Goal: Task Accomplishment & Management: Manage account settings

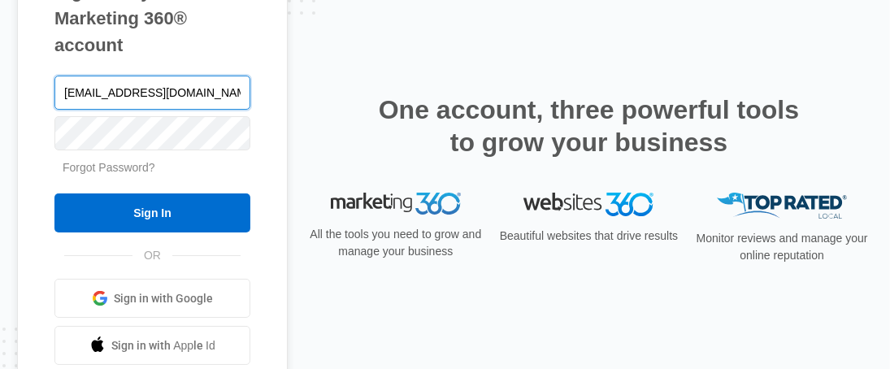
type input "[EMAIL_ADDRESS][DOMAIN_NAME]"
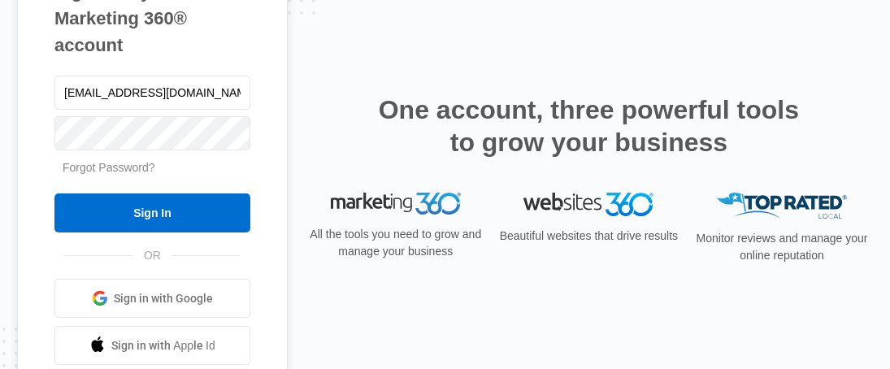
click at [117, 169] on link "Forgot Password?" at bounding box center [109, 167] width 93 height 13
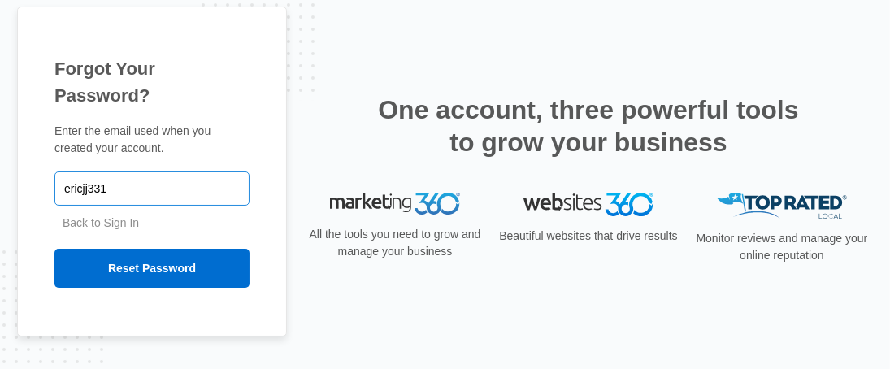
type input "[EMAIL_ADDRESS][DOMAIN_NAME]"
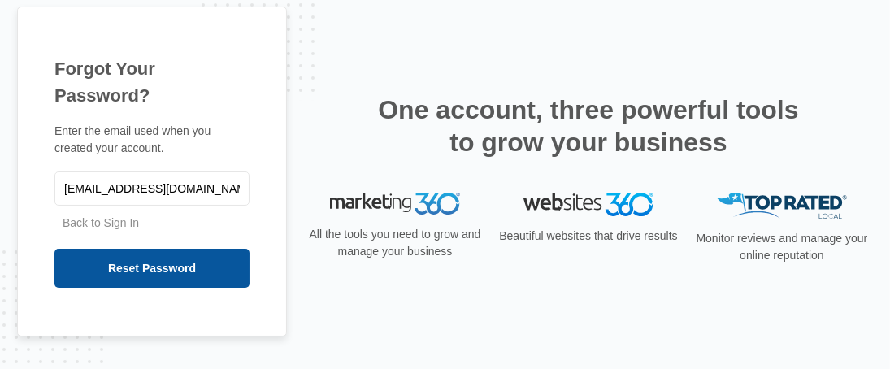
click at [171, 249] on input "Reset Password" at bounding box center [151, 268] width 195 height 39
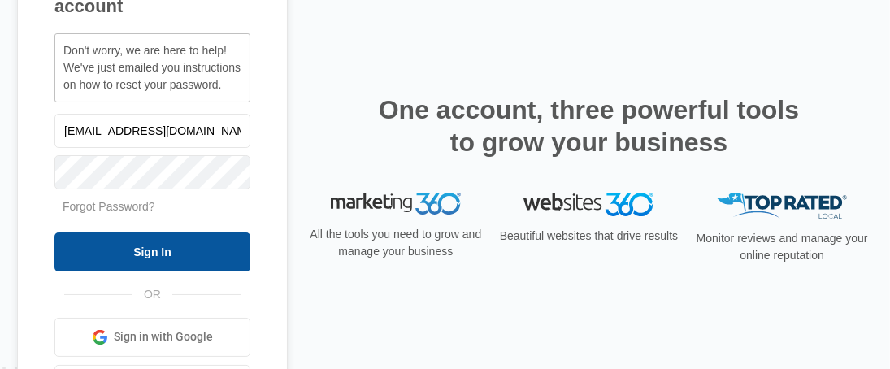
click at [191, 251] on input "Sign In" at bounding box center [152, 251] width 196 height 39
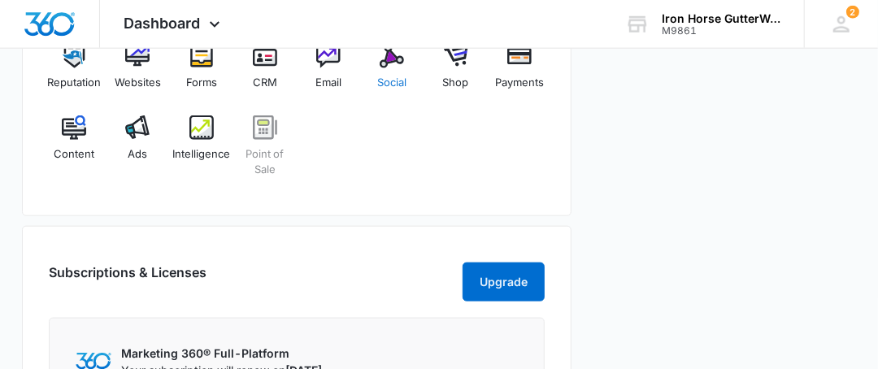
scroll to position [568, 0]
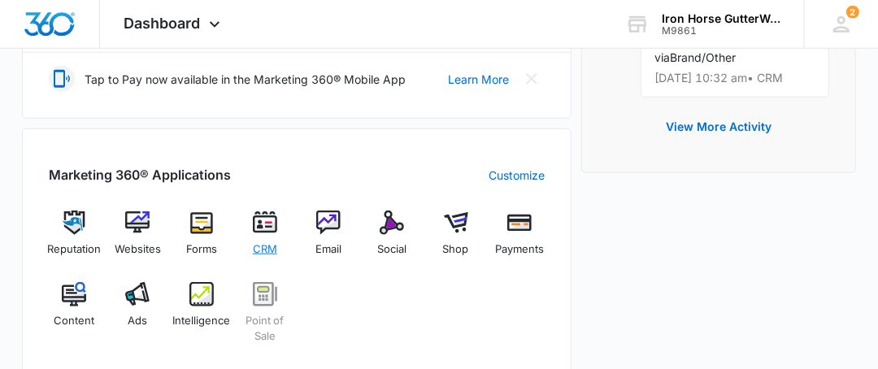
click at [260, 212] on img at bounding box center [265, 222] width 24 height 24
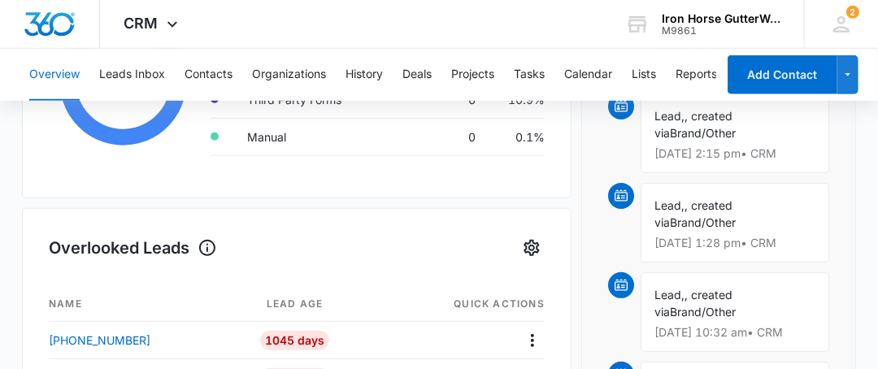
scroll to position [163, 0]
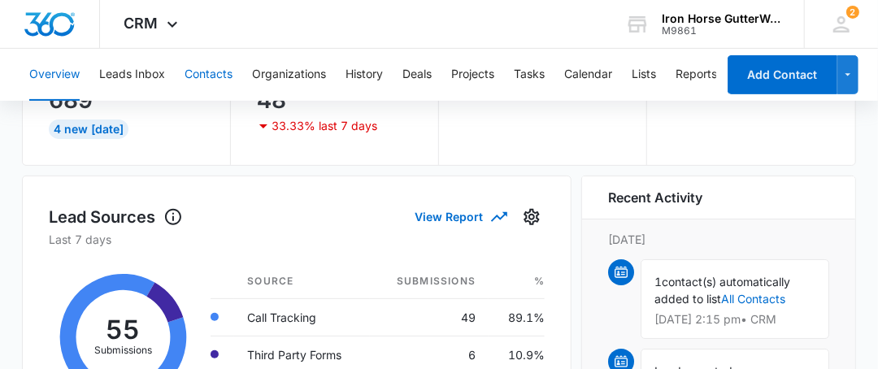
click at [186, 69] on button "Contacts" at bounding box center [208, 75] width 48 height 52
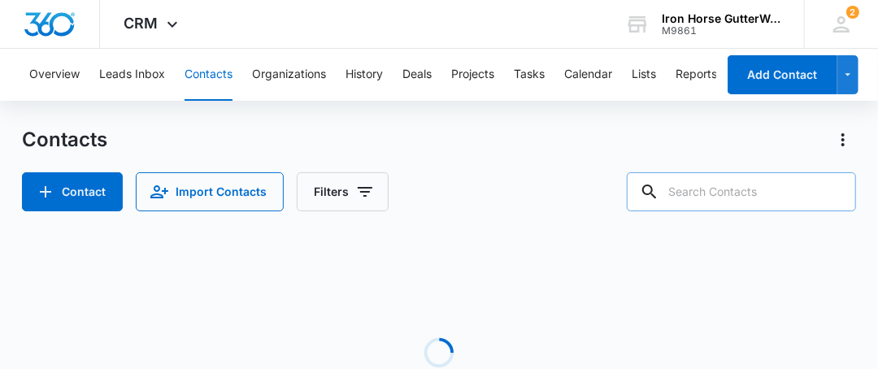
click at [761, 194] on input "text" at bounding box center [741, 191] width 229 height 39
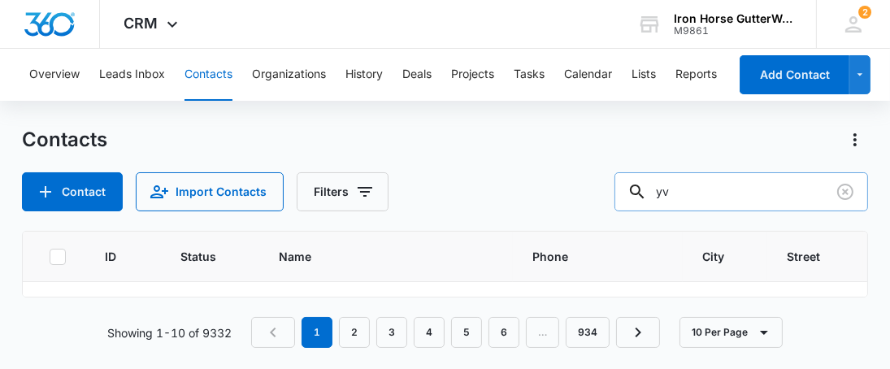
type input "yv"
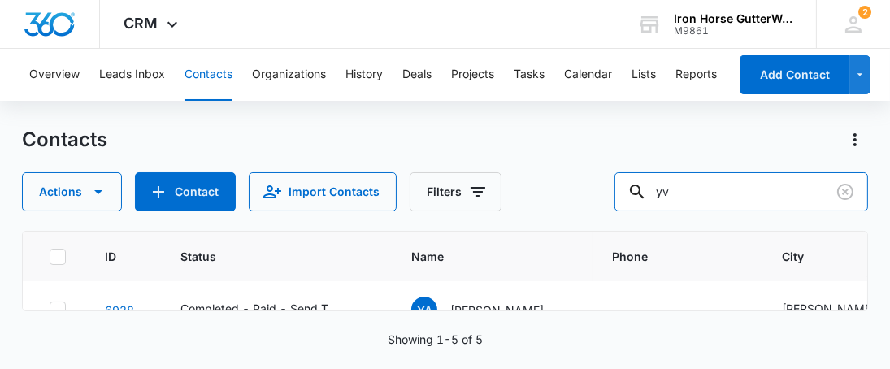
scroll to position [98, 0]
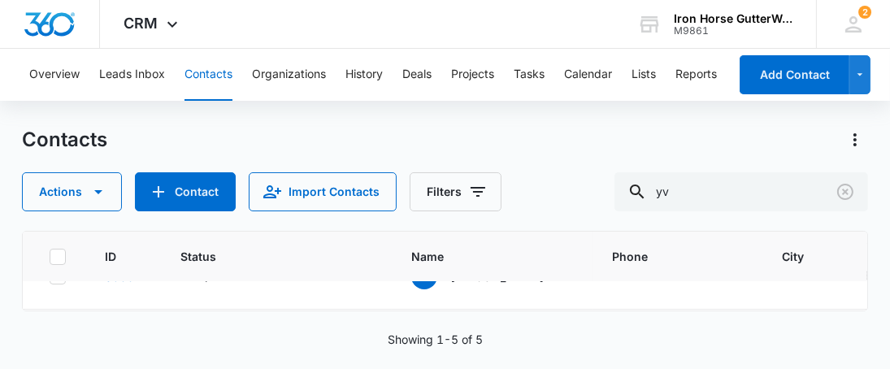
click at [579, 163] on div "Contacts Actions Contact Import Contacts Filters yv" at bounding box center [444, 169] width 845 height 85
click at [580, 163] on div "Contacts Actions Contact Import Contacts Filters yv" at bounding box center [444, 169] width 845 height 85
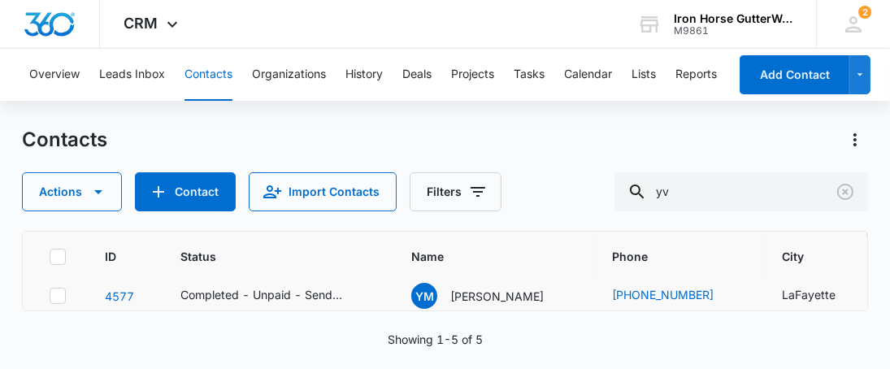
scroll to position [163, 0]
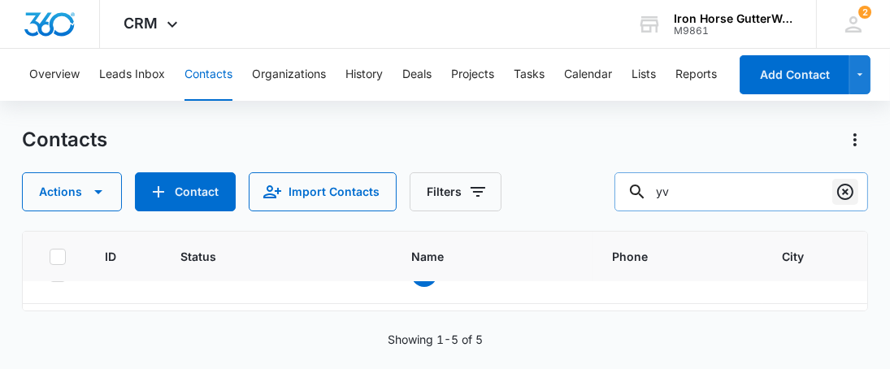
click at [850, 184] on icon "Clear" at bounding box center [845, 192] width 20 height 20
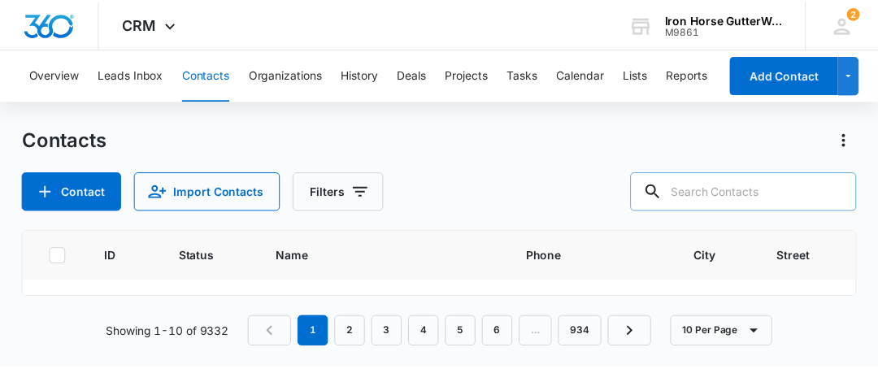
scroll to position [431, 0]
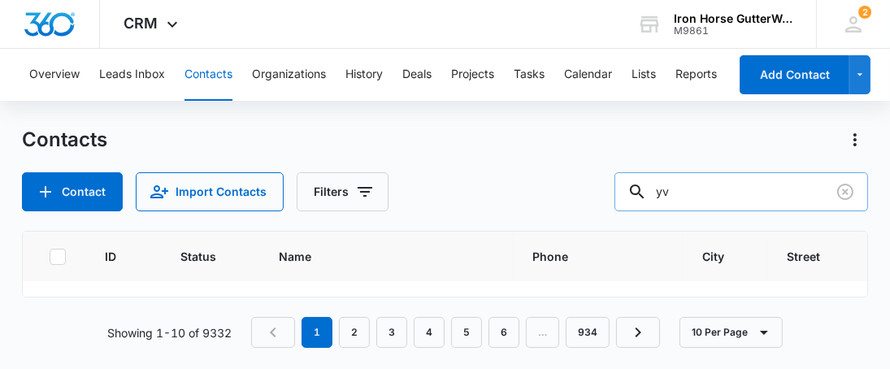
type input "y"
click at [328, 194] on button "Filters" at bounding box center [343, 191] width 92 height 39
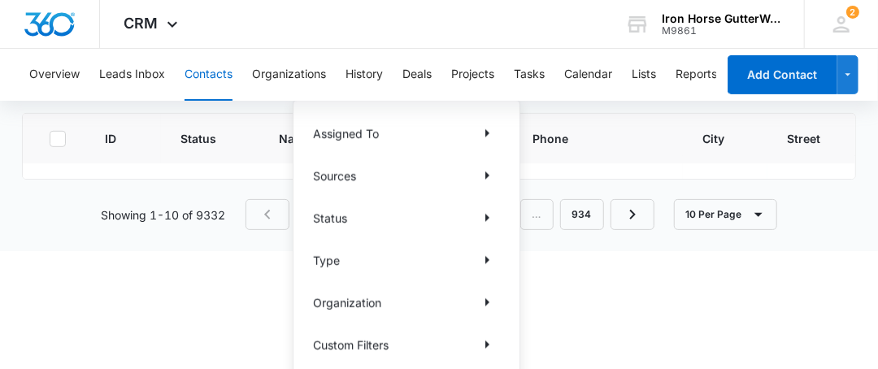
scroll to position [95, 0]
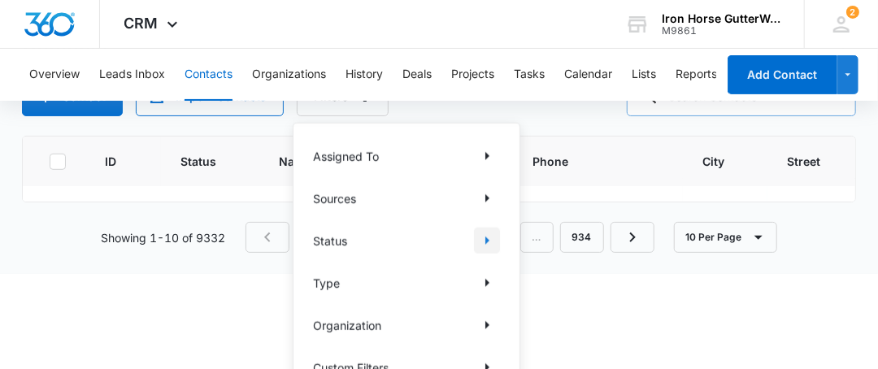
click at [489, 235] on icon "Show Status filters" at bounding box center [487, 241] width 20 height 20
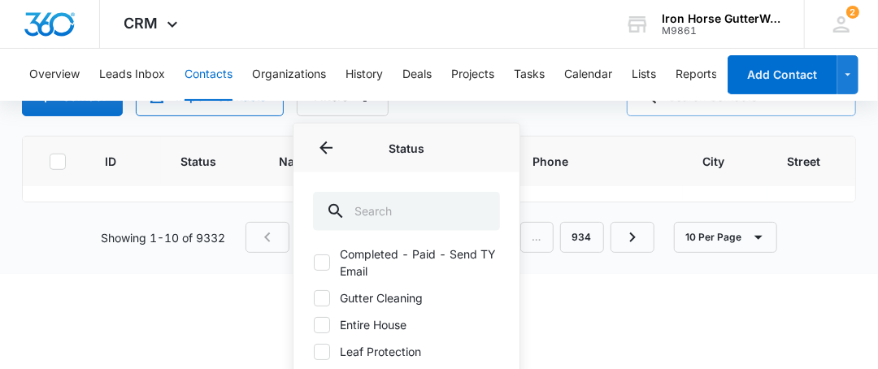
scroll to position [0, 0]
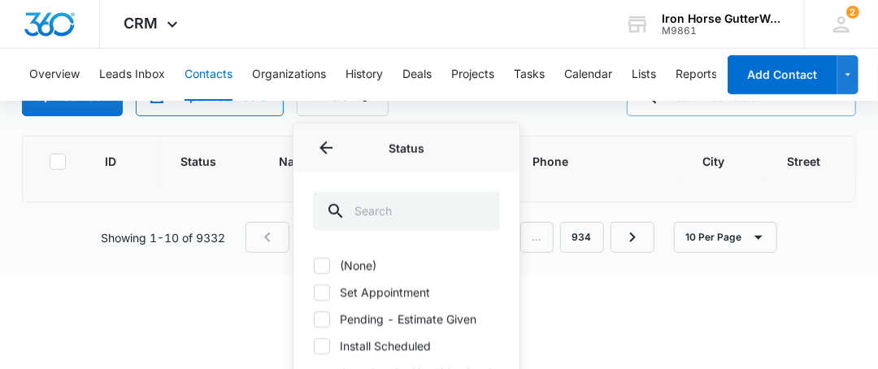
click at [840, 274] on html "CRM Apps Reputation Websites Forms CRM Email Social Shop Payments POS Content A…" at bounding box center [439, 89] width 878 height 369
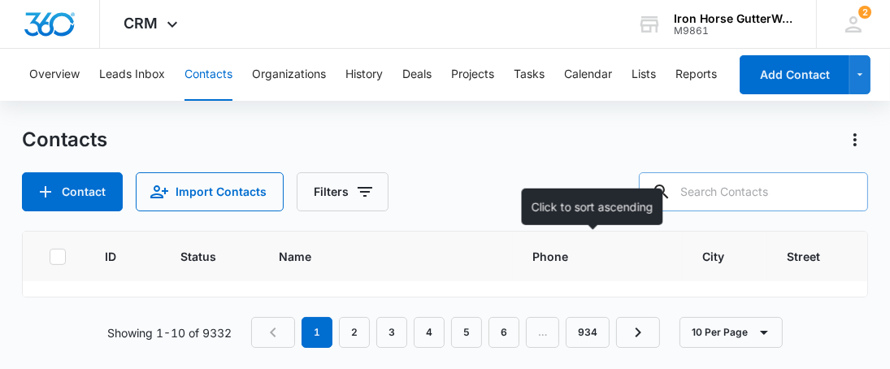
scroll to position [837, 0]
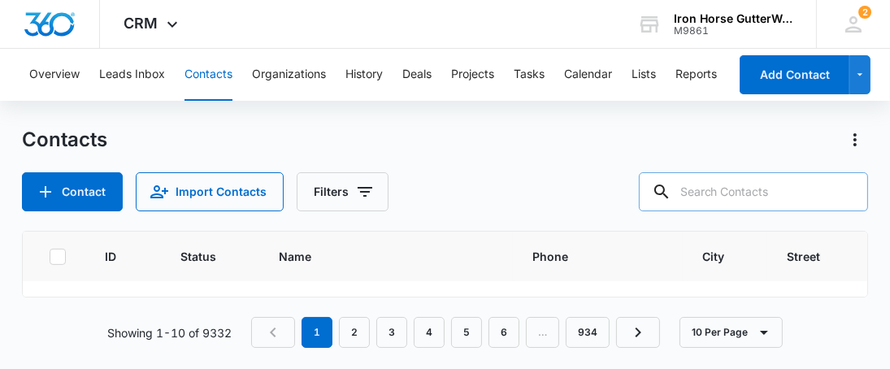
click at [717, 192] on input "text" at bounding box center [753, 191] width 229 height 39
type input "yv"
click at [423, 186] on div "Contact Import Contacts Filters yv" at bounding box center [444, 191] width 845 height 39
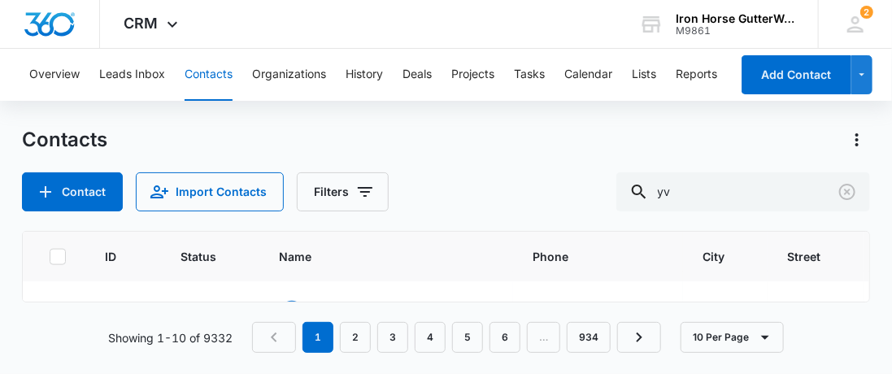
scroll to position [831, 0]
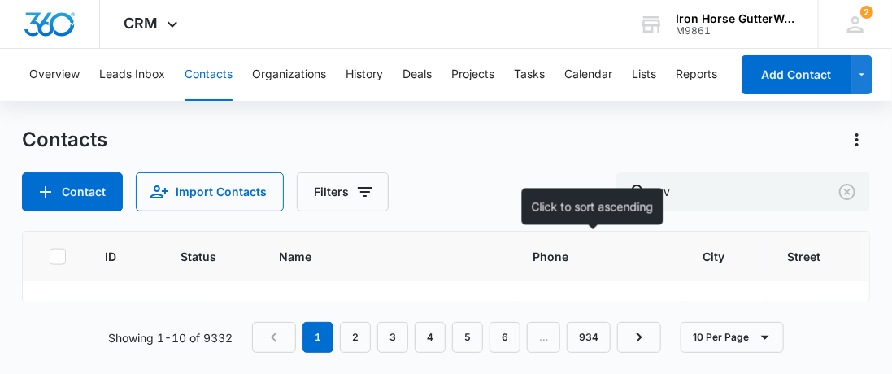
click at [632, 250] on div "Phone" at bounding box center [597, 256] width 131 height 17
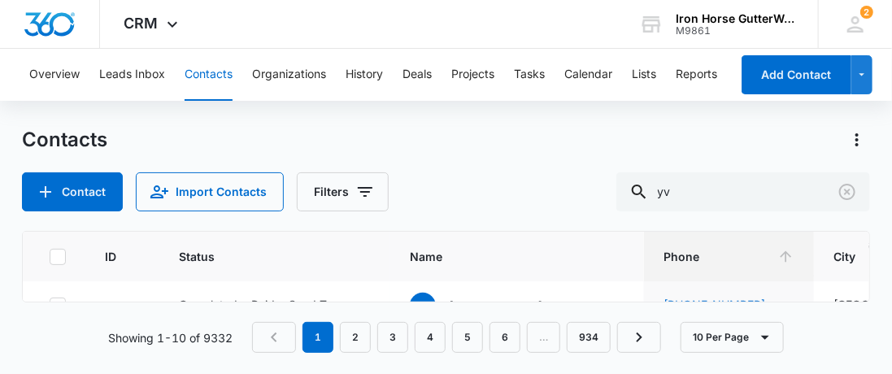
scroll to position [0, 0]
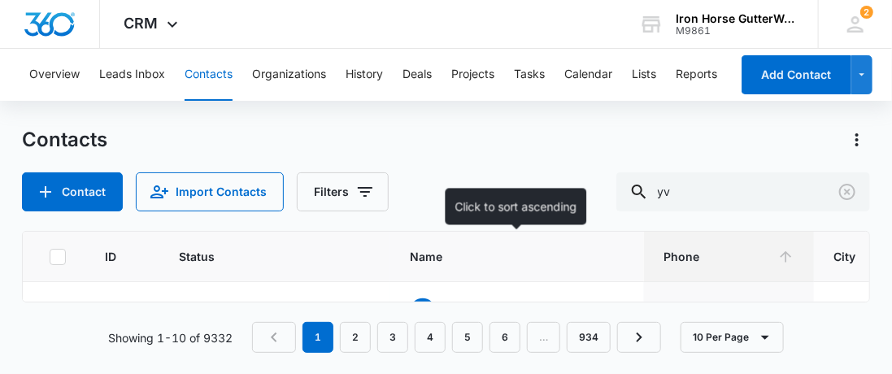
click at [604, 276] on th "Name" at bounding box center [517, 257] width 254 height 50
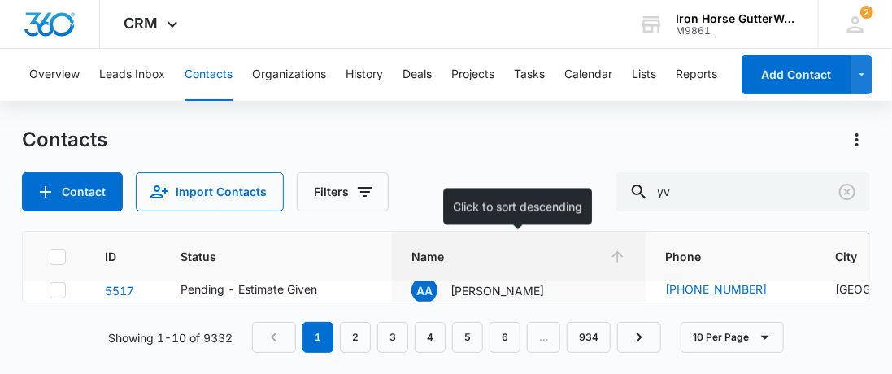
scroll to position [163, 0]
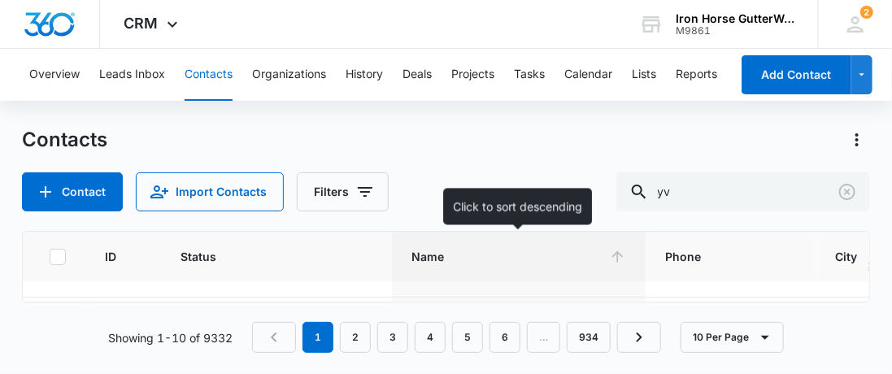
click at [611, 254] on icon at bounding box center [617, 256] width 17 height 17
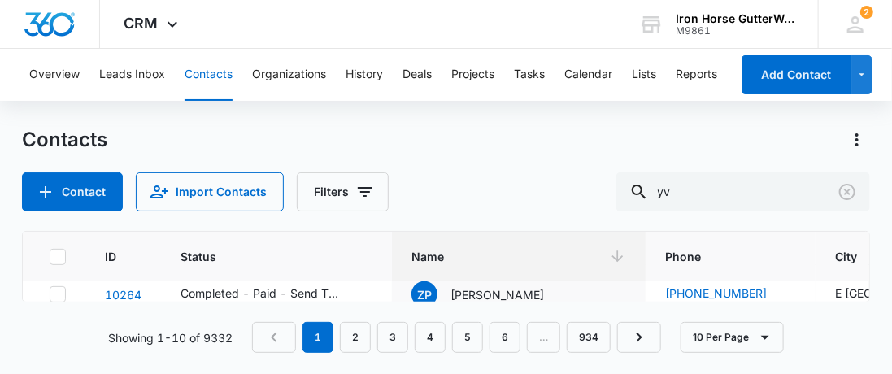
scroll to position [325, 0]
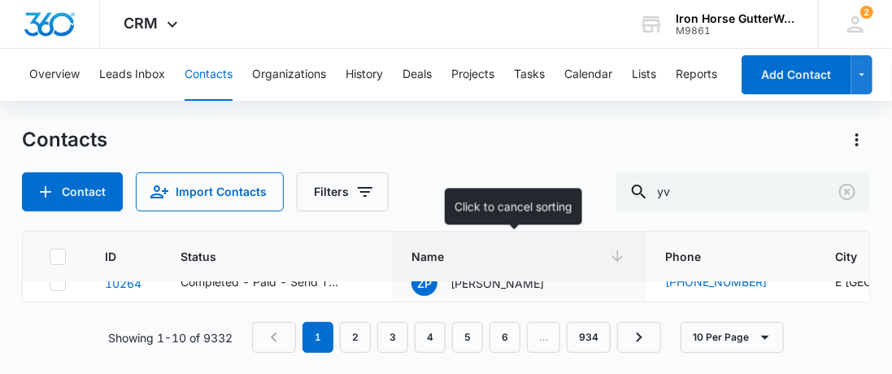
click at [612, 260] on icon at bounding box center [617, 256] width 11 height 11
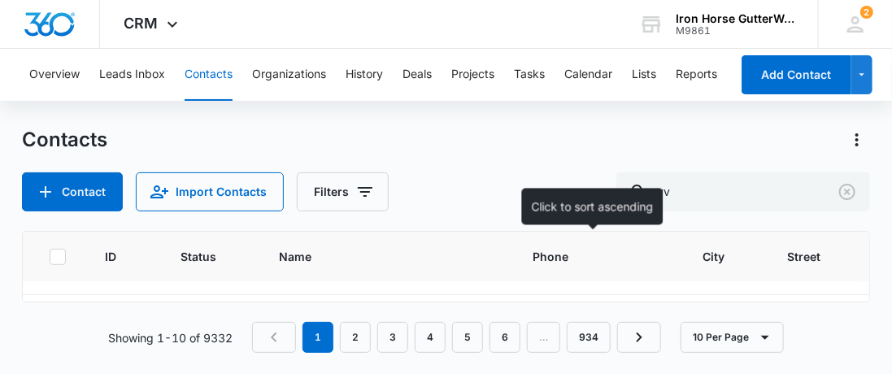
click at [526, 276] on th "Phone" at bounding box center [598, 257] width 170 height 50
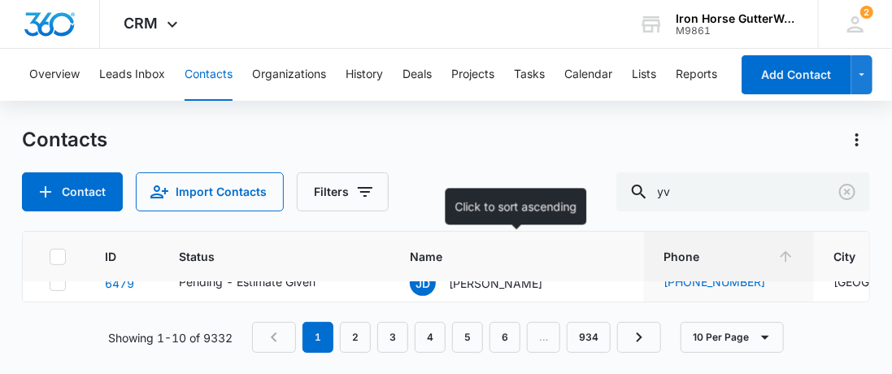
click at [545, 271] on th "Name" at bounding box center [517, 257] width 254 height 50
click at [604, 275] on th "Name" at bounding box center [519, 257] width 254 height 50
click at [605, 275] on th "Name" at bounding box center [519, 257] width 254 height 50
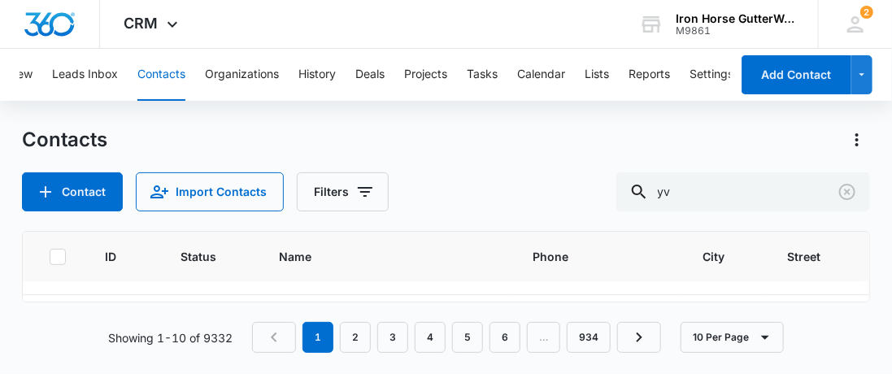
scroll to position [0, 61]
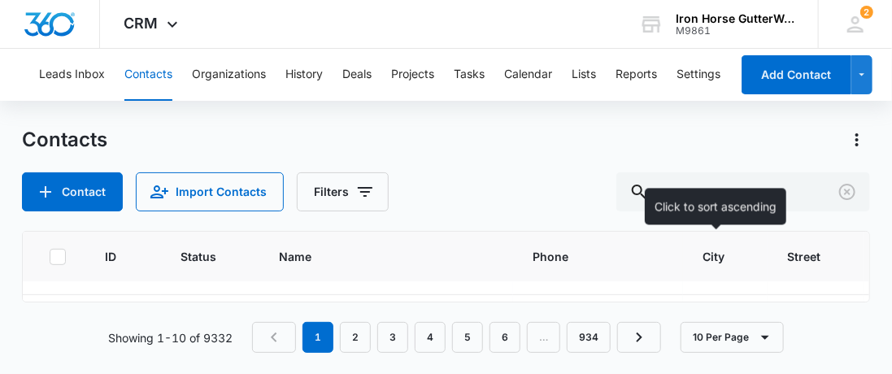
click at [642, 279] on th "Phone" at bounding box center [598, 257] width 170 height 50
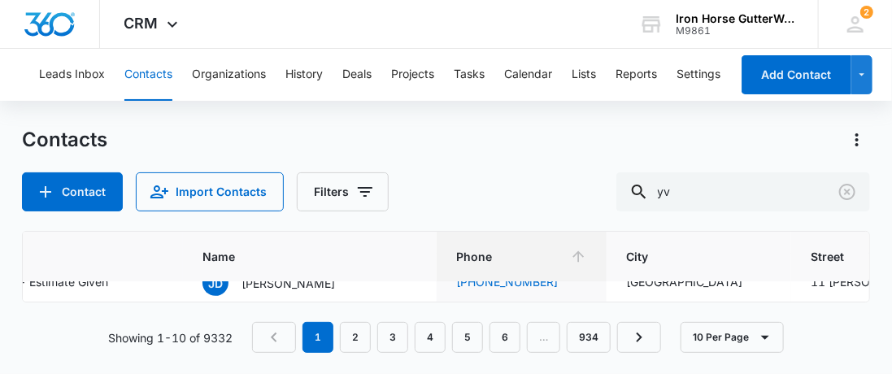
scroll to position [0, 207]
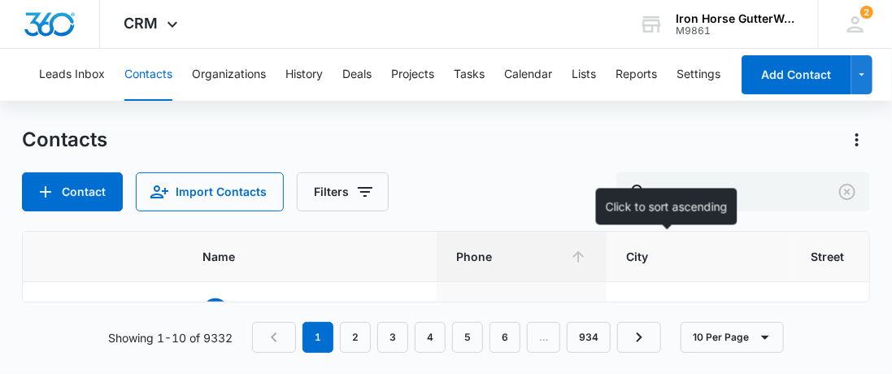
click at [679, 274] on th "City" at bounding box center [698, 257] width 184 height 50
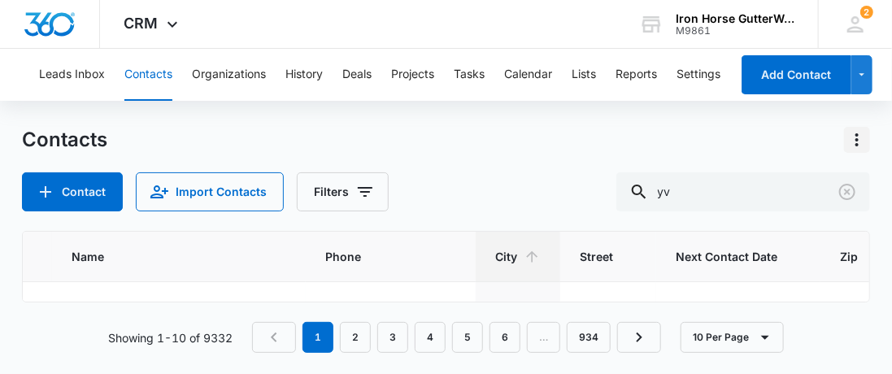
click at [848, 137] on icon "Actions" at bounding box center [857, 140] width 20 height 20
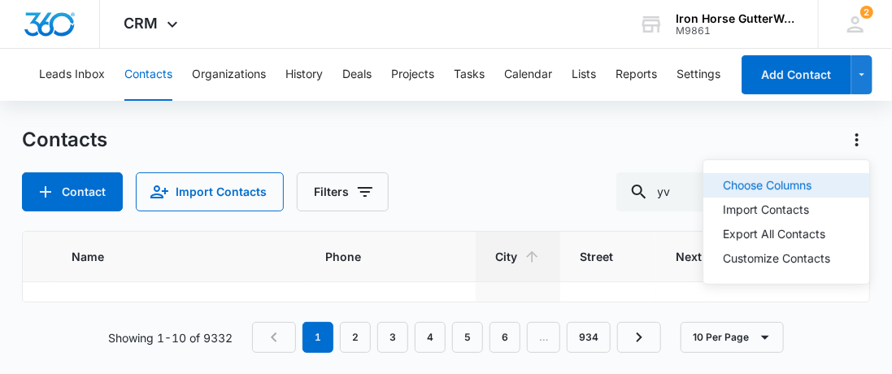
click at [745, 183] on div "Choose Columns" at bounding box center [775, 185] width 107 height 11
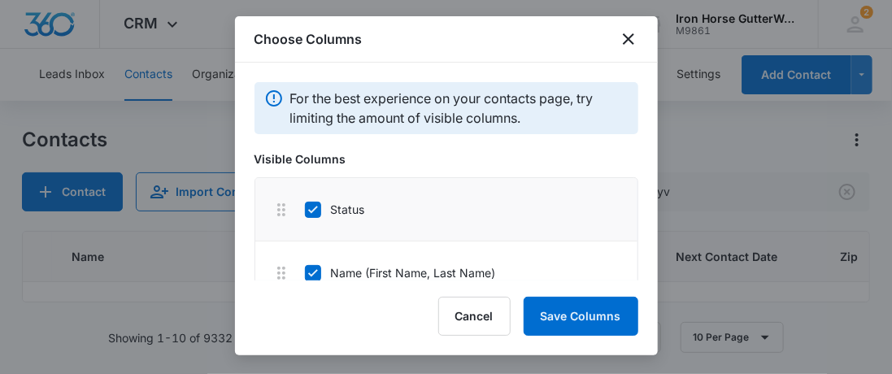
click at [314, 208] on icon at bounding box center [313, 209] width 10 height 7
click at [305, 209] on input "Status" at bounding box center [304, 209] width 1 height 1
click at [314, 208] on icon at bounding box center [313, 209] width 10 height 7
click at [305, 209] on input "Name (First Name, Last Name)" at bounding box center [304, 209] width 1 height 1
click at [314, 208] on icon at bounding box center [313, 209] width 15 height 15
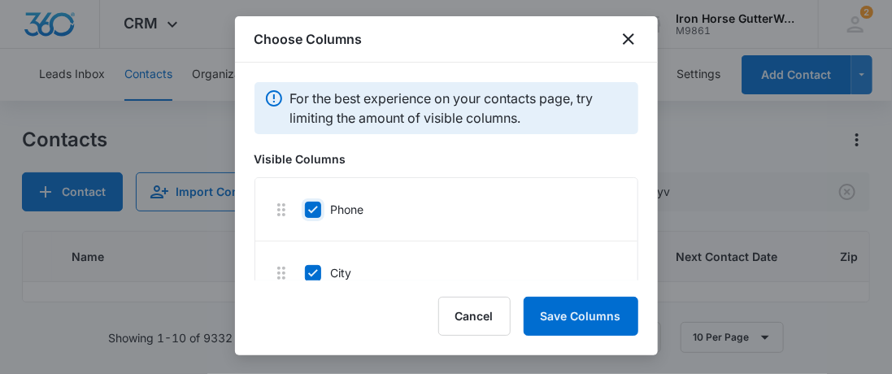
click at [305, 209] on input "Phone" at bounding box center [304, 209] width 1 height 1
click at [314, 208] on icon at bounding box center [313, 209] width 10 height 7
click at [305, 209] on input "City" at bounding box center [304, 209] width 1 height 1
click at [313, 204] on icon at bounding box center [313, 209] width 15 height 15
click at [305, 209] on input "Street" at bounding box center [304, 209] width 1 height 1
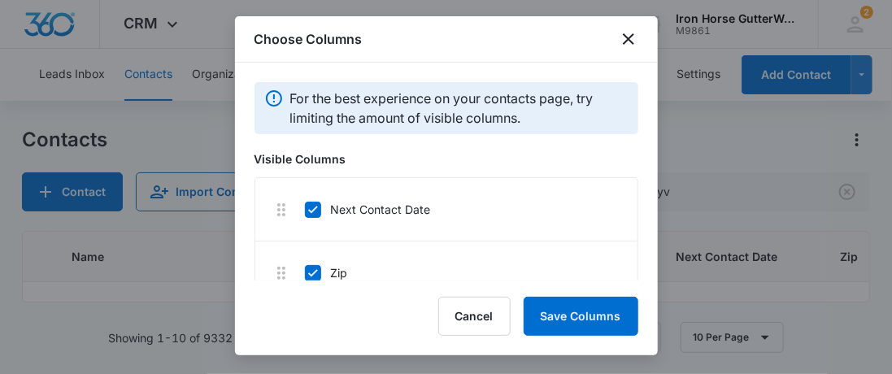
click at [313, 204] on icon at bounding box center [313, 209] width 15 height 15
click at [305, 209] on input "Next Contact Date" at bounding box center [304, 209] width 1 height 1
click at [313, 206] on icon at bounding box center [313, 209] width 15 height 15
click at [305, 209] on input "Zip" at bounding box center [304, 209] width 1 height 1
click at [314, 206] on icon at bounding box center [313, 209] width 15 height 15
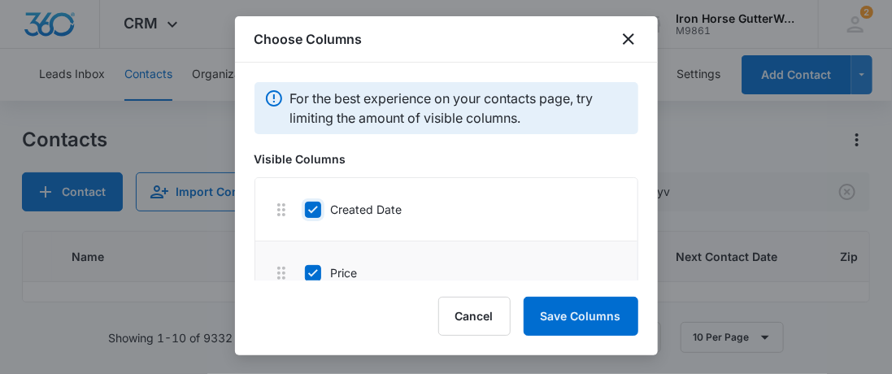
click at [305, 209] on input "Created Date" at bounding box center [304, 209] width 1 height 1
click at [314, 206] on icon at bounding box center [313, 209] width 15 height 15
click at [305, 209] on input "Price" at bounding box center [304, 209] width 1 height 1
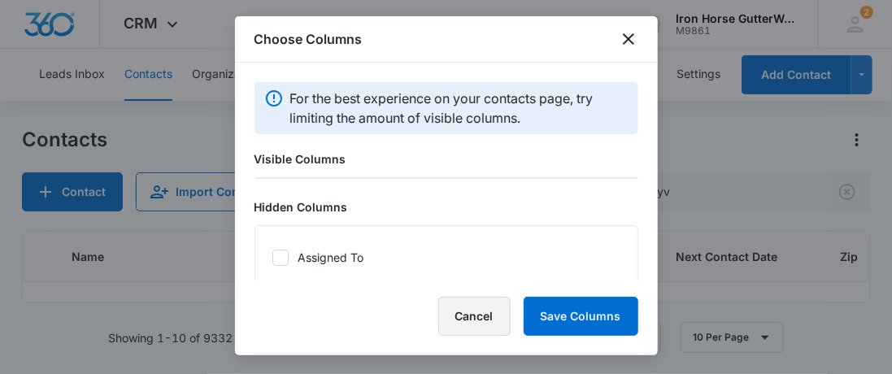
click at [463, 318] on button "Cancel" at bounding box center [474, 316] width 72 height 39
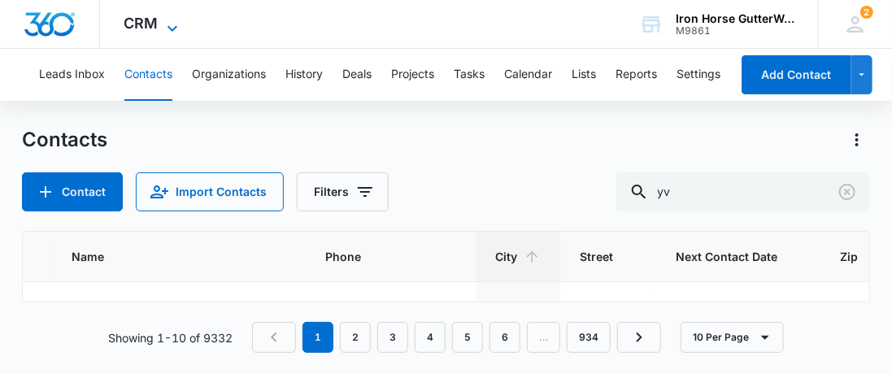
click at [167, 28] on icon at bounding box center [173, 29] width 20 height 20
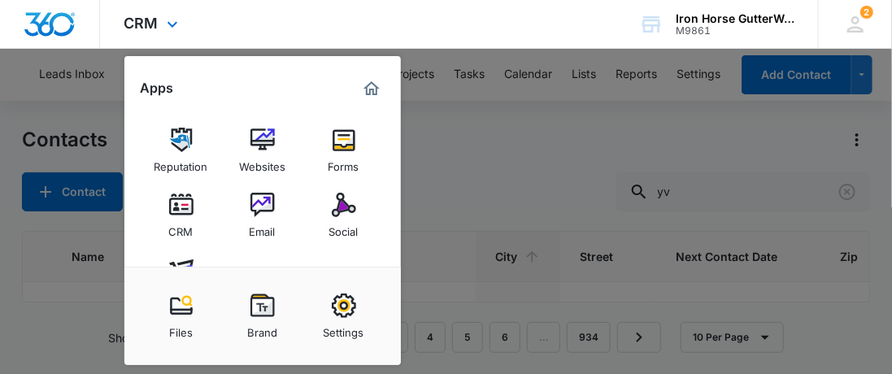
click at [210, 9] on div "CRM Apps Reputation Websites Forms CRM Email Social Shop Payments POS Content A…" at bounding box center [446, 24] width 892 height 49
click at [171, 25] on icon at bounding box center [173, 29] width 20 height 20
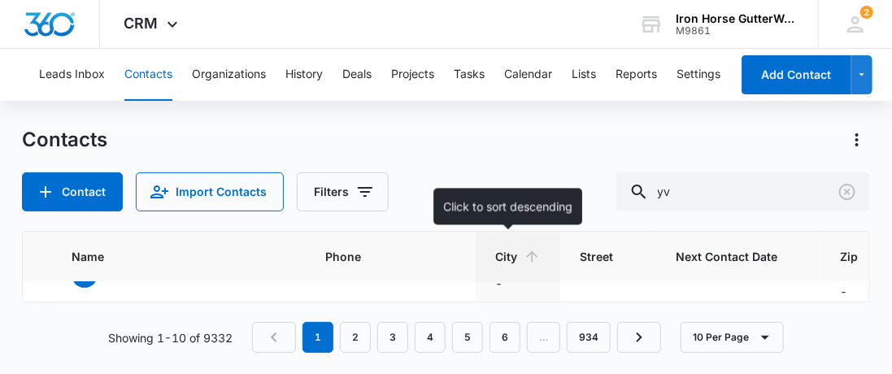
scroll to position [80, 207]
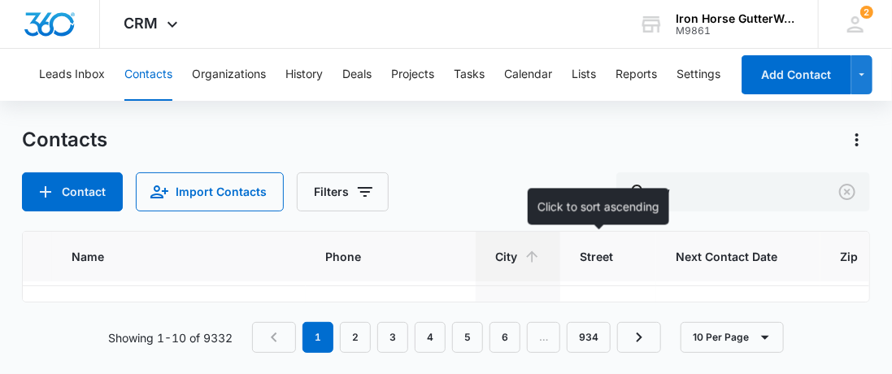
click at [632, 266] on th "Street" at bounding box center [608, 257] width 96 height 50
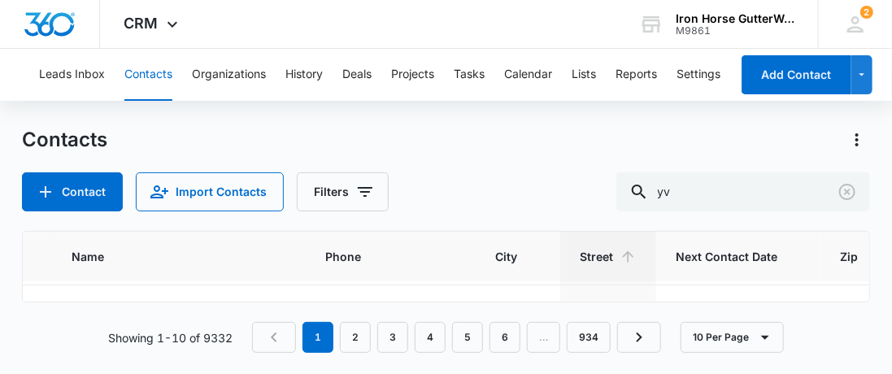
scroll to position [94, 207]
